Goal: Task Accomplishment & Management: Manage account settings

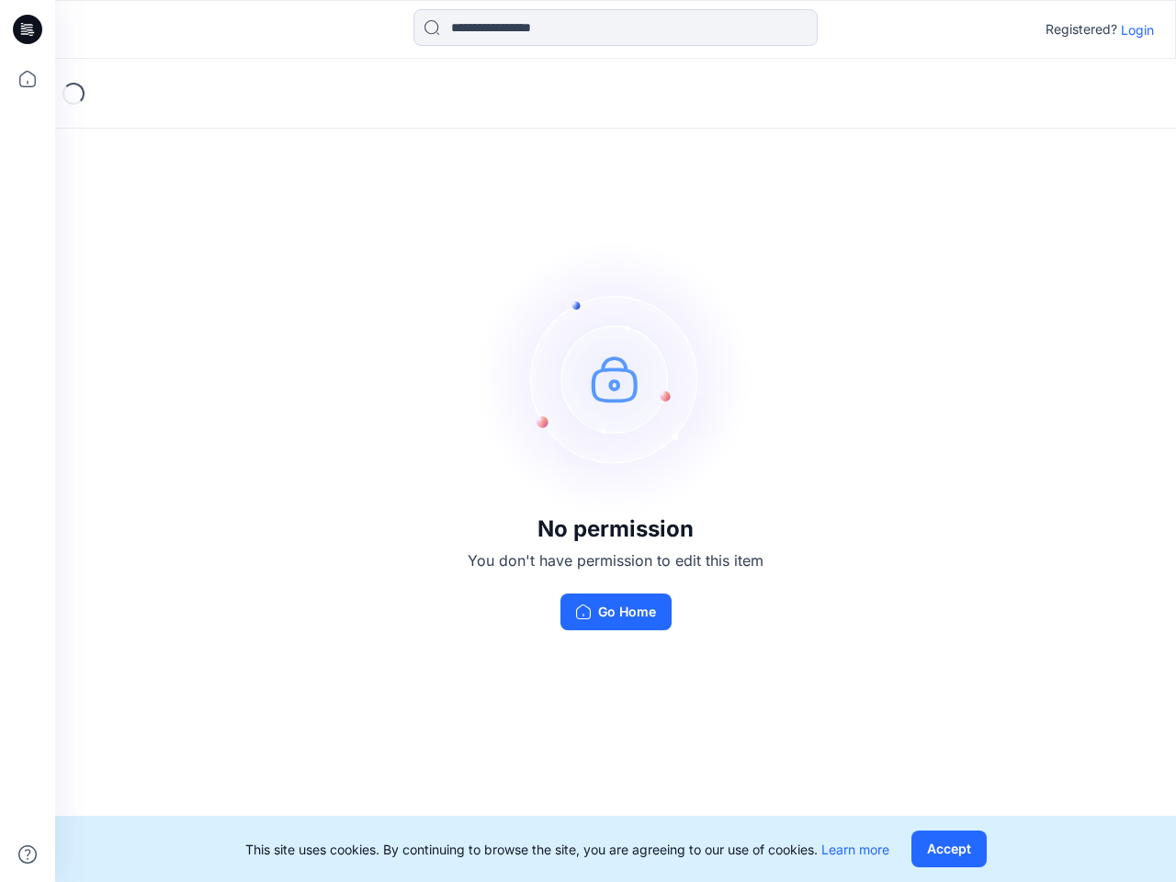
click at [588, 441] on img at bounding box center [616, 379] width 276 height 276
click at [28, 29] on icon at bounding box center [30, 29] width 7 height 1
click at [28, 79] on icon at bounding box center [27, 79] width 40 height 40
click at [28, 854] on icon at bounding box center [27, 854] width 18 height 18
click at [616, 28] on input at bounding box center [615, 27] width 404 height 37
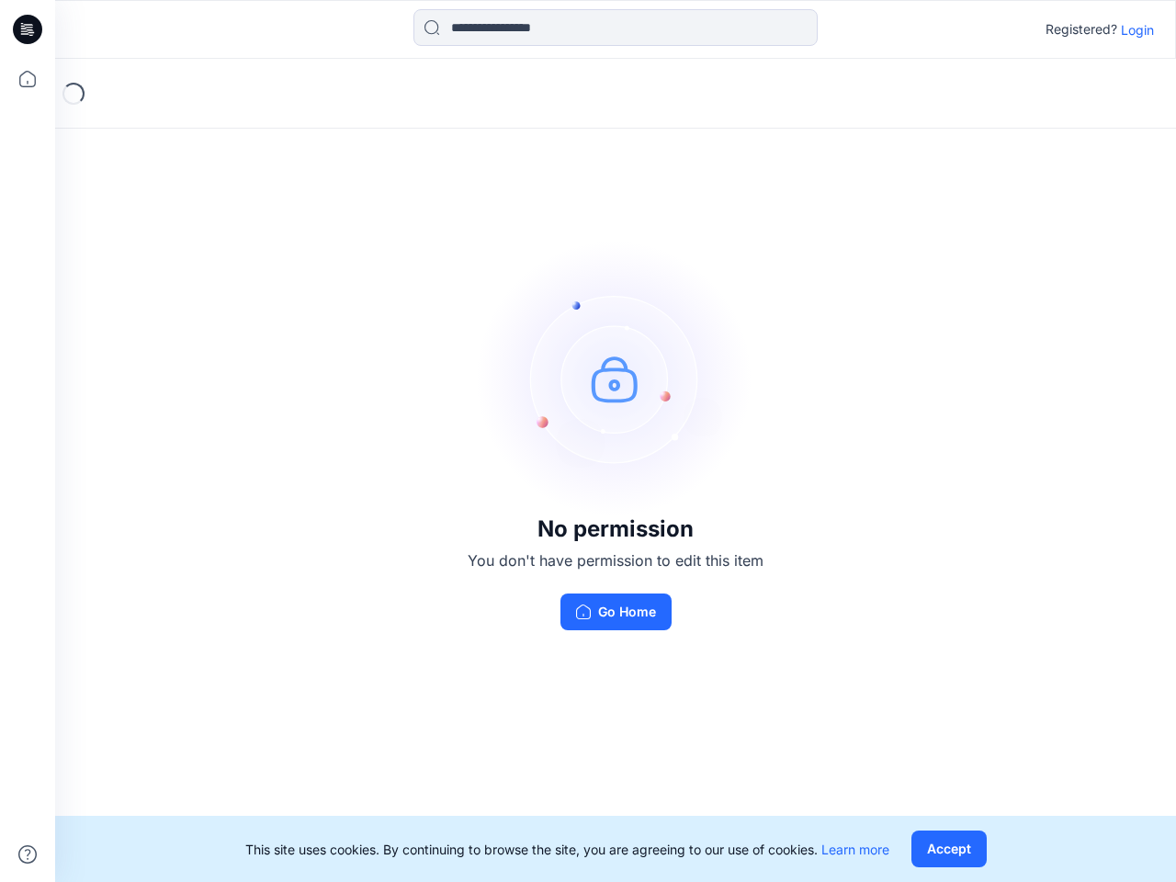
click at [1137, 29] on p "Login" at bounding box center [1137, 29] width 33 height 19
click at [948, 849] on button "Accept" at bounding box center [948, 848] width 75 height 37
